Goal: Check status: Check status

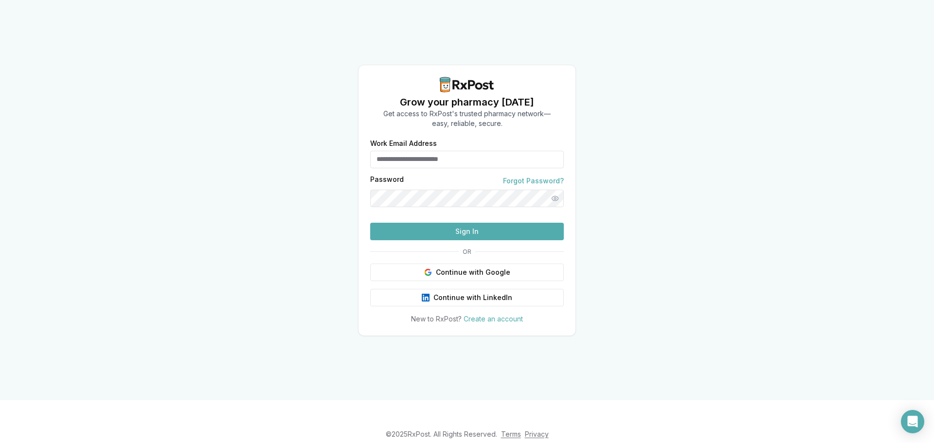
type input "**********"
click at [517, 240] on button "Sign In" at bounding box center [467, 232] width 194 height 18
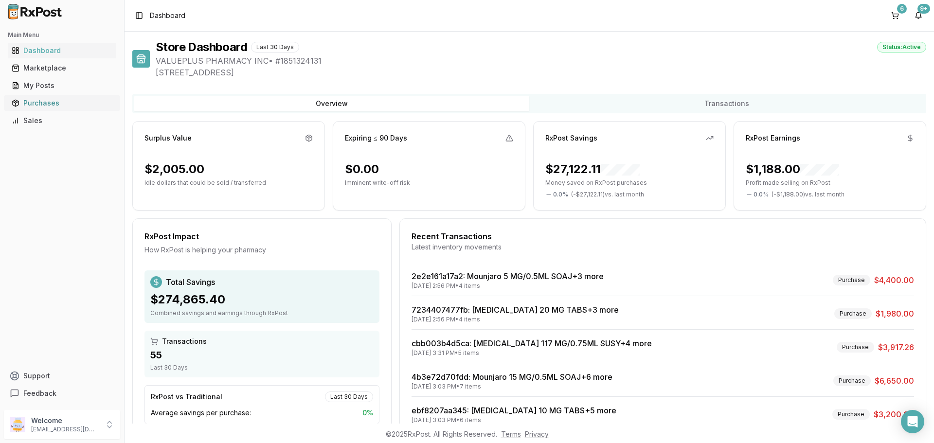
click at [40, 98] on link "Purchases" at bounding box center [62, 103] width 108 height 18
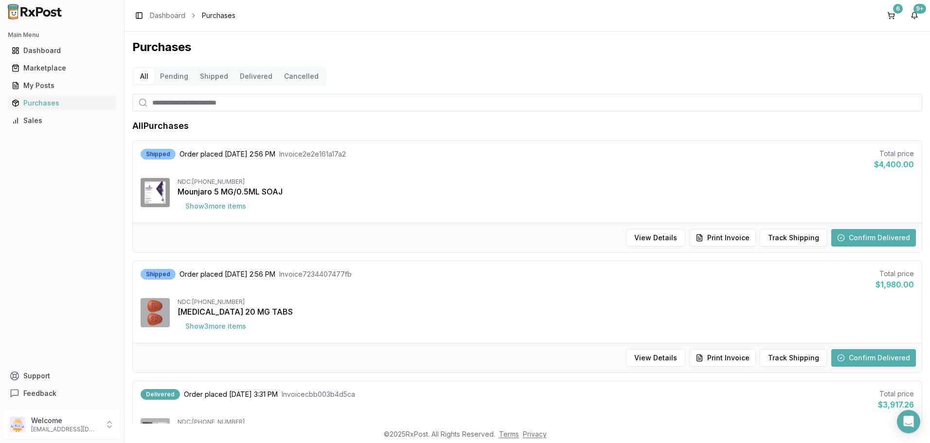
click at [215, 102] on input "search" at bounding box center [527, 103] width 790 height 18
type input "*****"
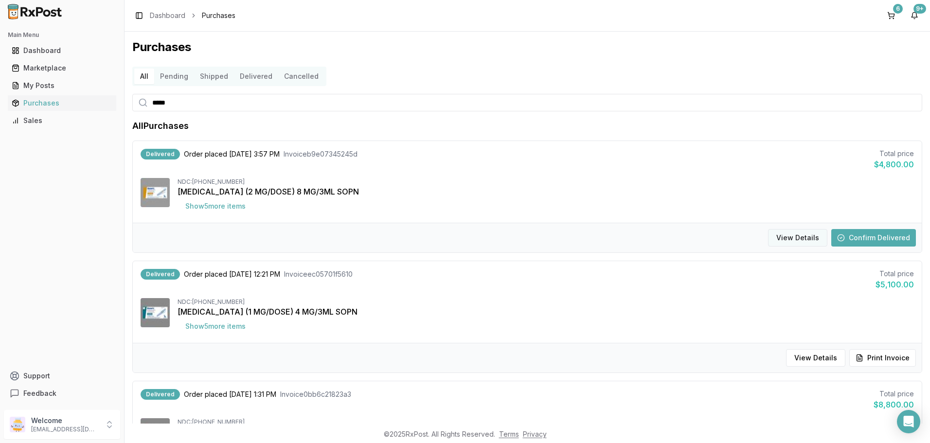
click at [809, 240] on button "View Details" at bounding box center [797, 238] width 59 height 18
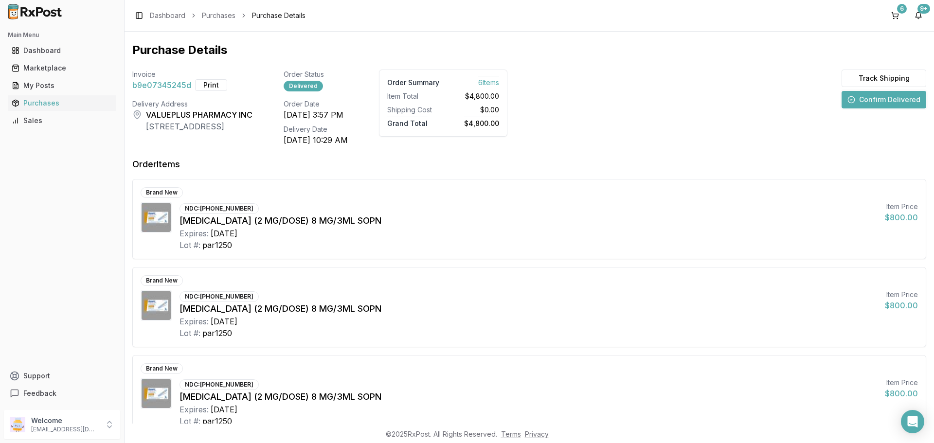
scroll to position [49, 0]
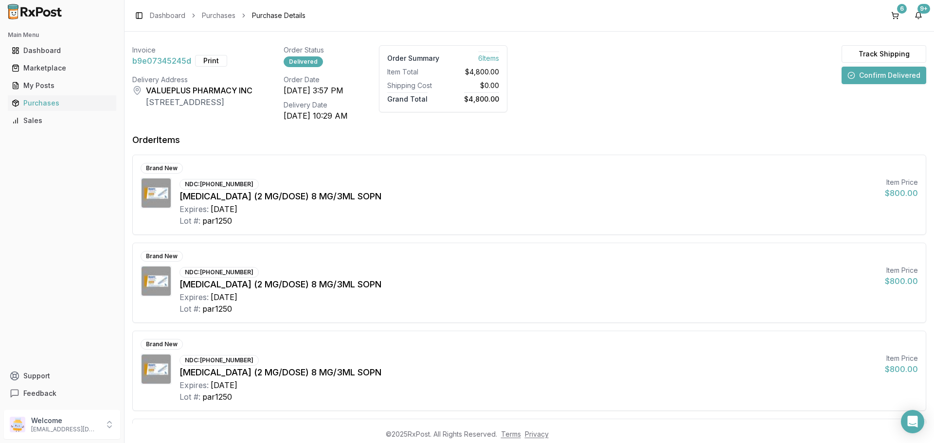
click at [884, 73] on button "Confirm Delivered" at bounding box center [883, 76] width 85 height 18
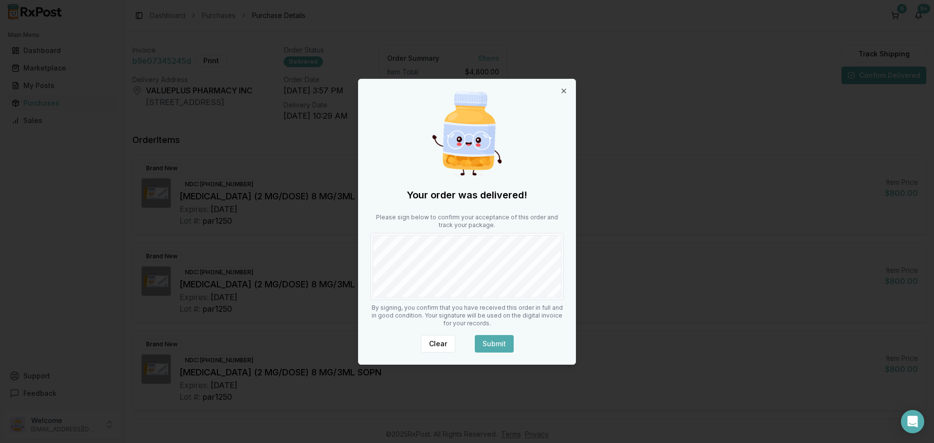
click at [500, 341] on button "Submit" at bounding box center [494, 344] width 39 height 18
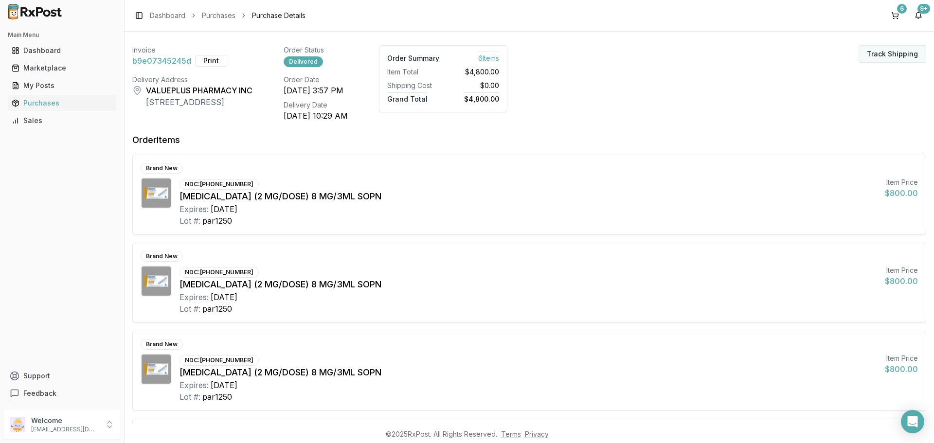
click at [873, 53] on button "Track Shipping" at bounding box center [892, 54] width 68 height 18
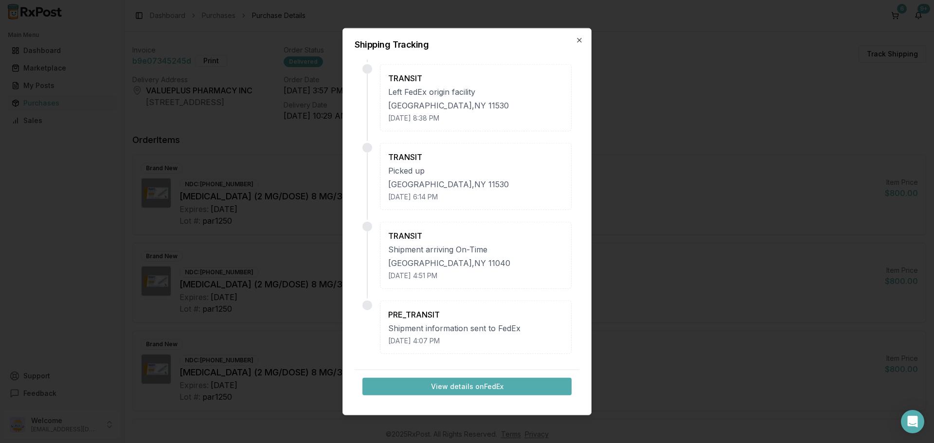
scroll to position [401, 0]
click at [485, 389] on button "View details on FedEx" at bounding box center [466, 387] width 209 height 18
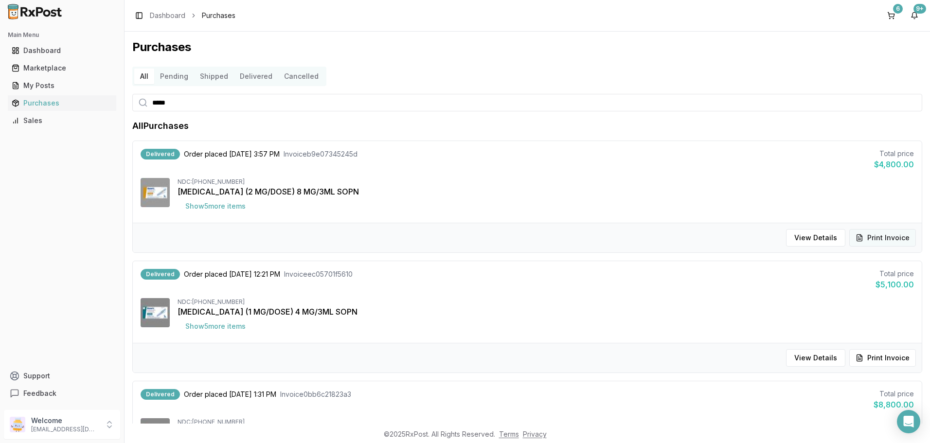
click at [872, 235] on button "Print Invoice" at bounding box center [882, 238] width 67 height 18
